Goal: Task Accomplishment & Management: Complete application form

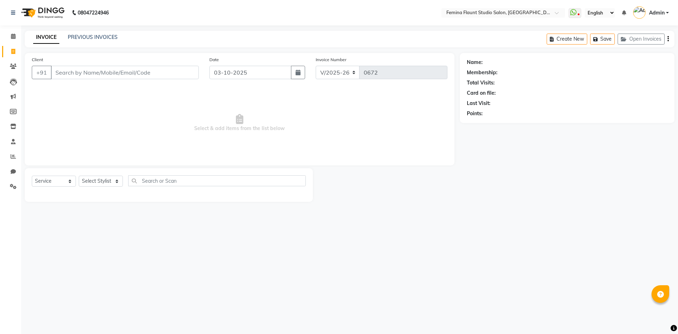
select select "8333"
select select "service"
click at [144, 78] on input "Client" at bounding box center [125, 72] width 148 height 13
click at [132, 71] on input "Client" at bounding box center [125, 72] width 148 height 13
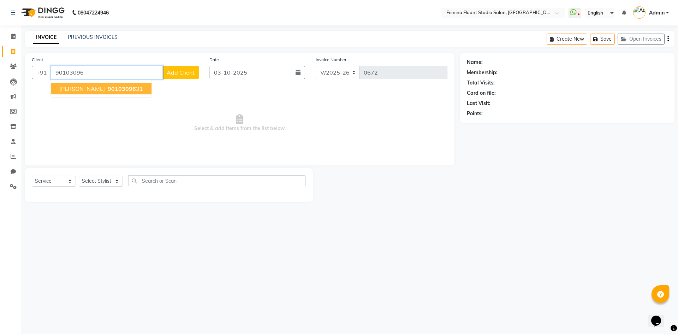
click at [108, 87] on span "90103096" at bounding box center [122, 88] width 28 height 7
type input "9010309631"
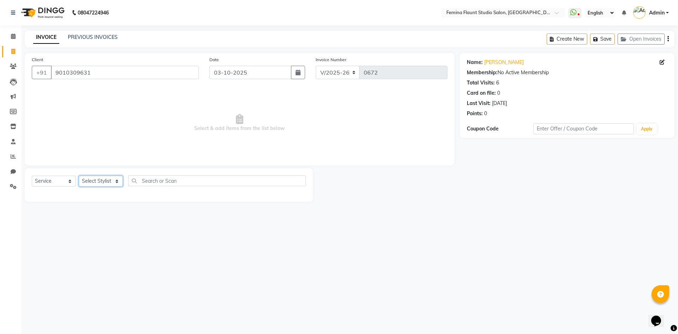
click at [111, 180] on select "Select Stylist Admin Durga [PERSON_NAME] [PERSON_NAME] Sri [PERSON_NAME] [PERSO…" at bounding box center [101, 181] width 44 height 11
select select "80610"
click at [79, 176] on select "Select Stylist Admin Durga [PERSON_NAME] [PERSON_NAME] Sri [PERSON_NAME] [PERSO…" at bounding box center [101, 181] width 44 height 11
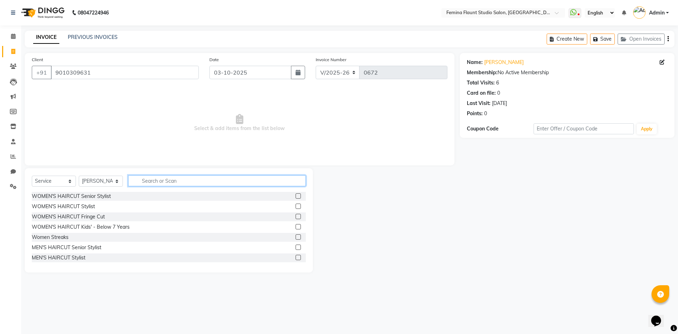
click at [211, 179] on input "text" at bounding box center [217, 180] width 178 height 11
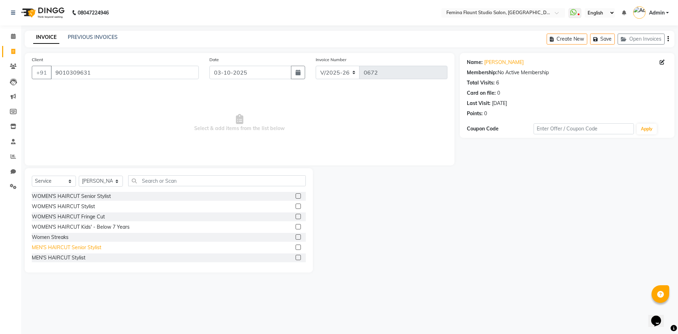
click at [78, 246] on div "MEN'S HAIRCUT Senior Stylist" at bounding box center [67, 247] width 70 height 7
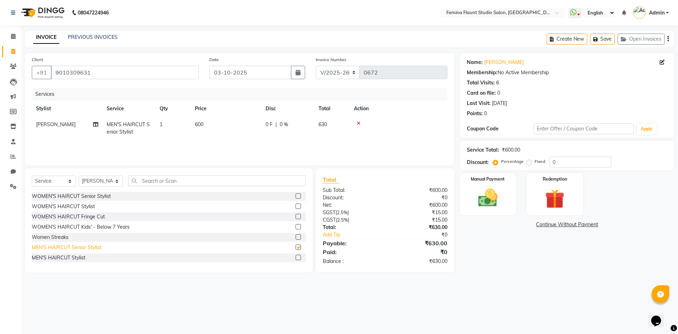
checkbox input "false"
click at [201, 125] on span "600" at bounding box center [199, 124] width 8 height 6
select select "80610"
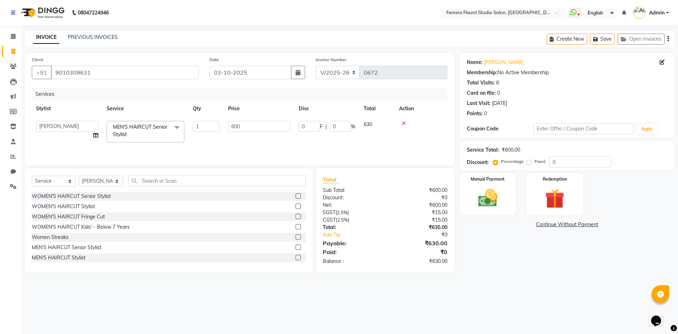
click at [103, 258] on div "MEN'S HAIRCUT Stylist" at bounding box center [169, 257] width 274 height 9
click at [403, 121] on icon at bounding box center [404, 123] width 4 height 5
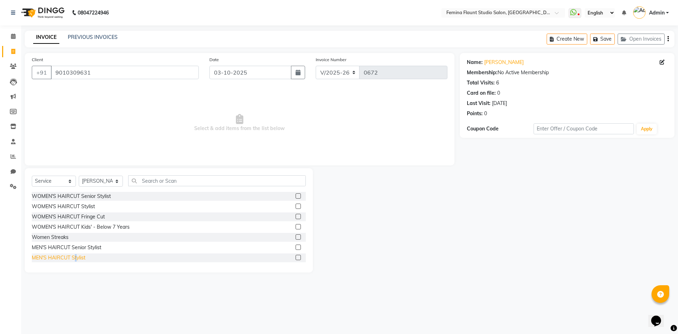
click at [76, 256] on div "MEN'S HAIRCUT Stylist" at bounding box center [59, 257] width 54 height 7
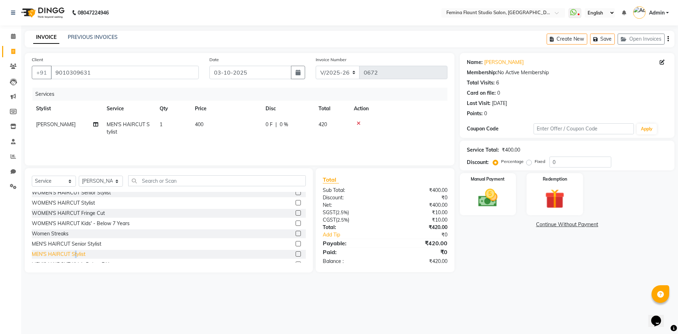
checkbox input "false"
click at [211, 125] on td "400" at bounding box center [226, 128] width 71 height 23
select select "80610"
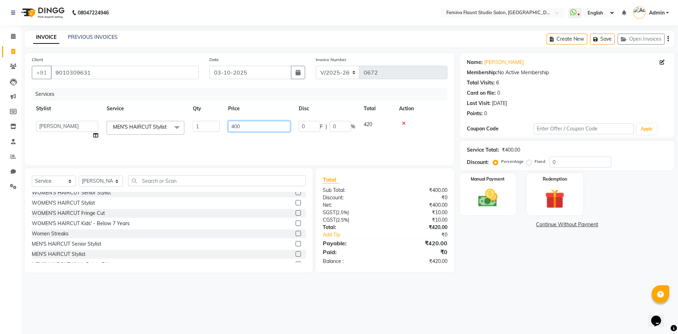
click at [255, 126] on input "400" at bounding box center [259, 126] width 62 height 11
type input "4"
type input "300"
click at [530, 292] on div "08047224946 Select Location × Femina Flaunt [GEOGRAPHIC_DATA] WhatsApp Status ✕…" at bounding box center [339, 167] width 678 height 334
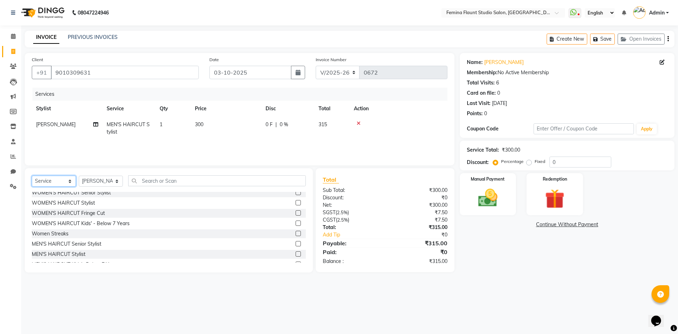
click at [69, 183] on select "Select Service Product Membership Package Voucher Prepaid Gift Card" at bounding box center [54, 181] width 44 height 11
select select "product"
click at [32, 176] on select "Select Service Product Membership Package Voucher Prepaid Gift Card" at bounding box center [54, 181] width 44 height 11
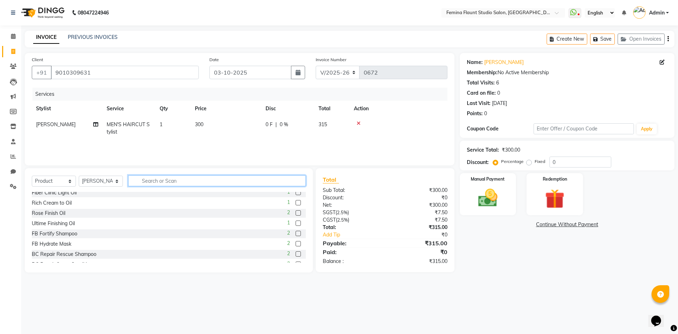
click at [170, 182] on input "text" at bounding box center [217, 180] width 178 height 11
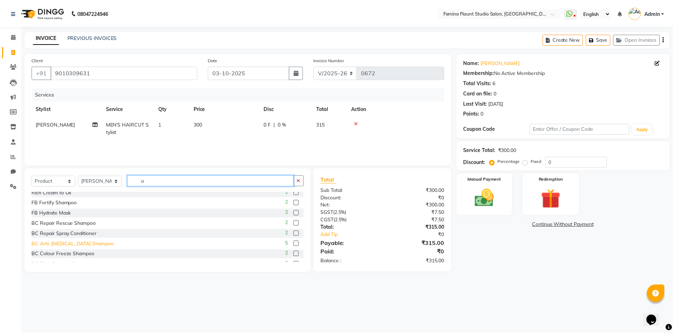
scroll to position [0, 0]
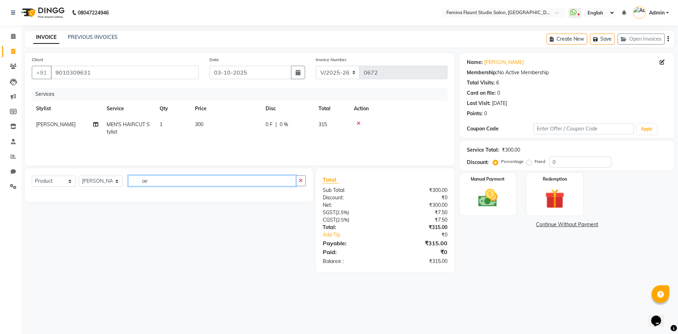
type input "a"
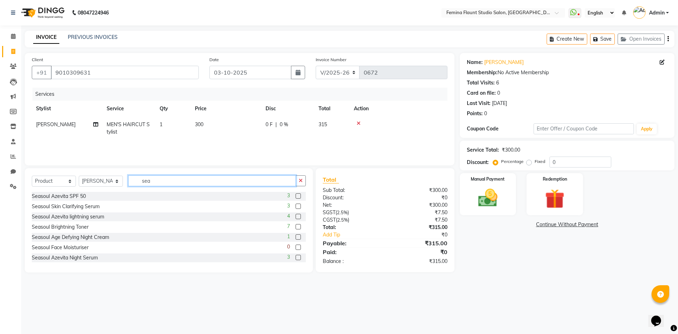
type input "sea"
click at [296, 237] on label at bounding box center [298, 236] width 5 height 5
click at [296, 237] on input "checkbox" at bounding box center [298, 237] width 5 height 5
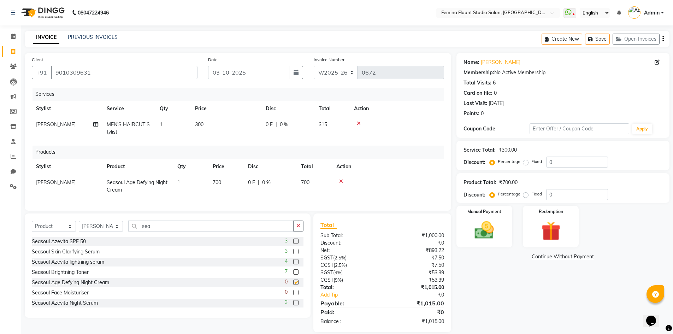
checkbox input "false"
click at [340, 181] on icon at bounding box center [341, 181] width 4 height 5
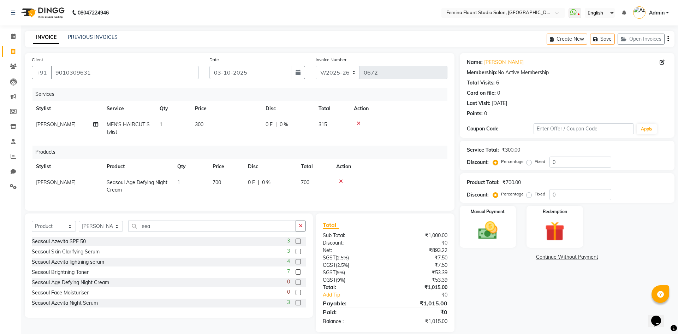
click at [340, 220] on div "Total" at bounding box center [385, 224] width 125 height 8
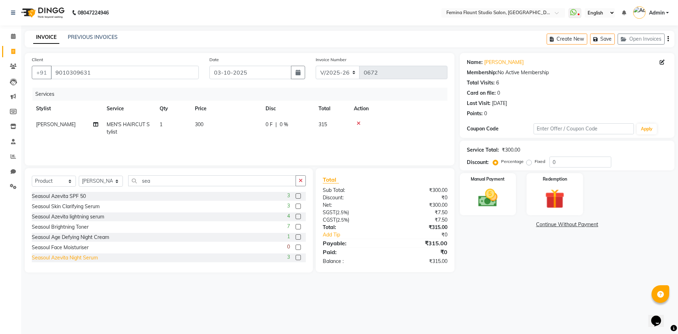
click at [96, 259] on div "Seasoul Azevita Night Serum" at bounding box center [65, 257] width 66 height 7
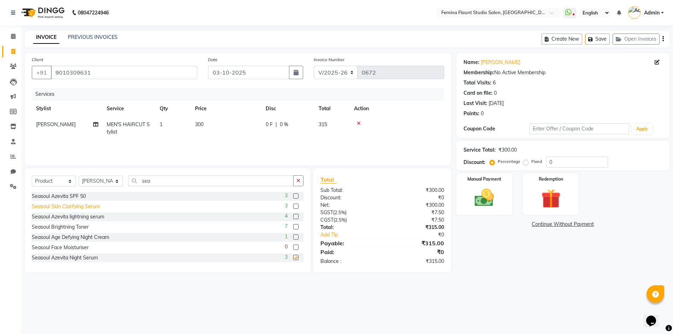
checkbox input "false"
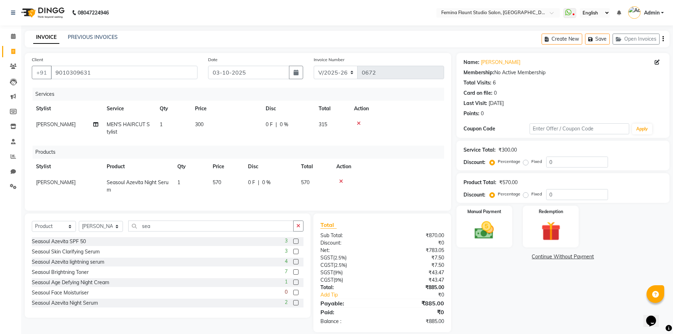
click at [224, 181] on td "570" at bounding box center [225, 186] width 35 height 23
select select "80610"
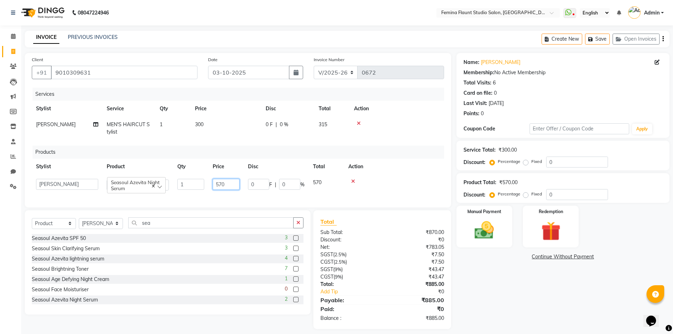
click at [227, 185] on input "570" at bounding box center [226, 184] width 27 height 11
type input "520"
click at [395, 251] on div "₹783.05" at bounding box center [415, 246] width 67 height 7
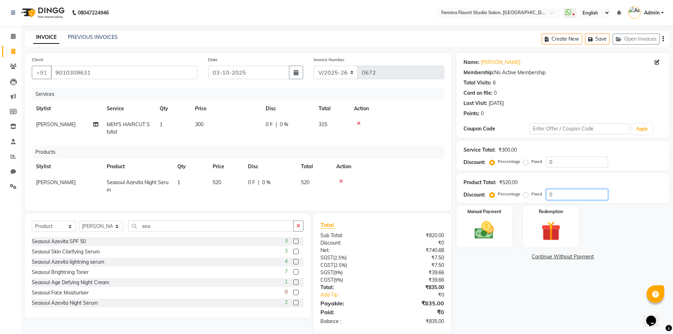
click at [556, 193] on input "0" at bounding box center [577, 194] width 62 height 11
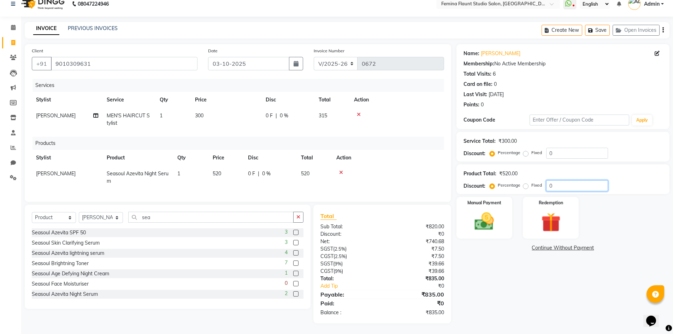
scroll to position [14, 0]
click at [493, 218] on img at bounding box center [484, 221] width 33 height 23
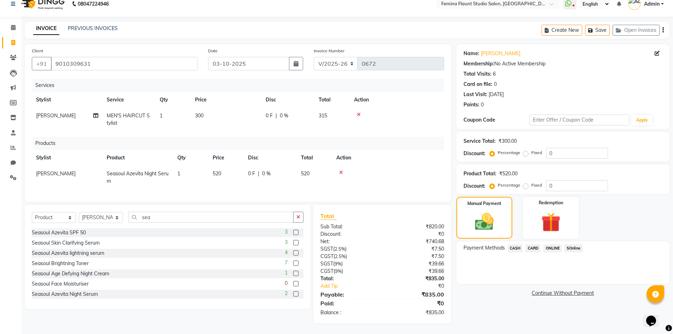
click at [515, 244] on span "CASH" at bounding box center [515, 248] width 15 height 8
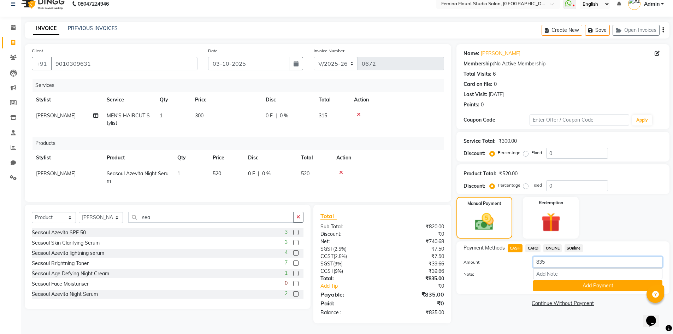
click at [562, 260] on input "835" at bounding box center [597, 261] width 129 height 11
type input "8"
type input "500"
click at [573, 282] on button "Add Payment" at bounding box center [597, 285] width 129 height 11
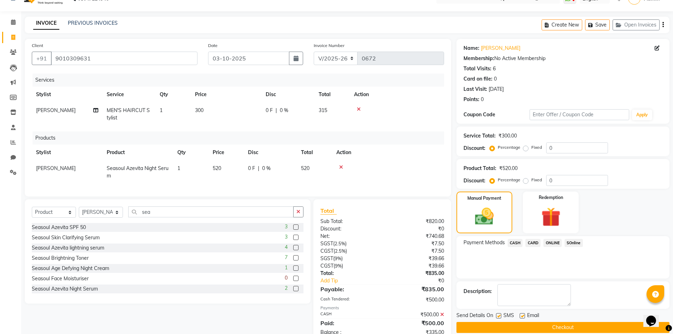
click at [553, 242] on span "ONLINE" at bounding box center [552, 243] width 18 height 8
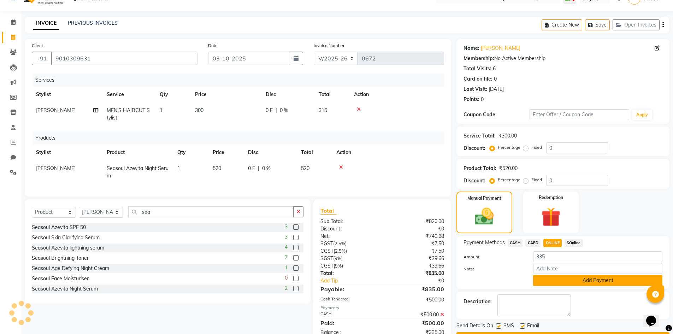
click at [593, 282] on button "Add Payment" at bounding box center [597, 280] width 129 height 11
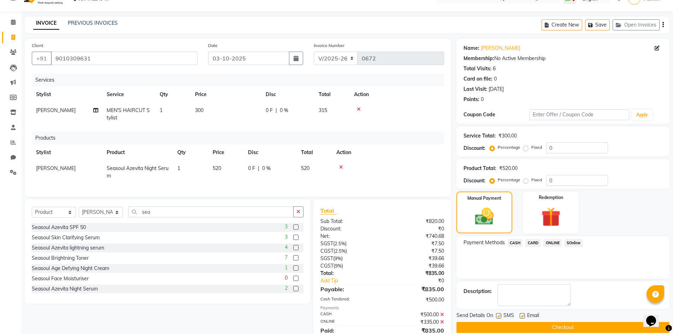
scroll to position [47, 0]
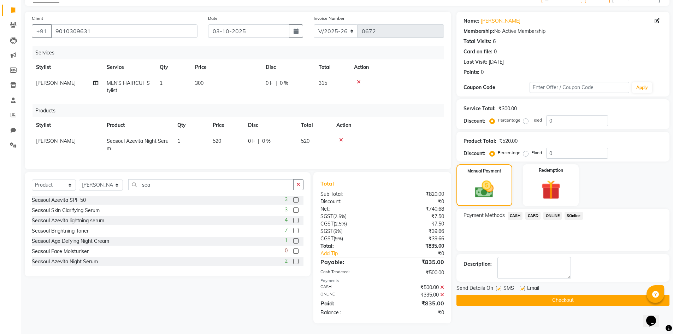
click at [526, 295] on button "Checkout" at bounding box center [562, 300] width 213 height 11
